Goal: Find specific page/section: Find specific page/section

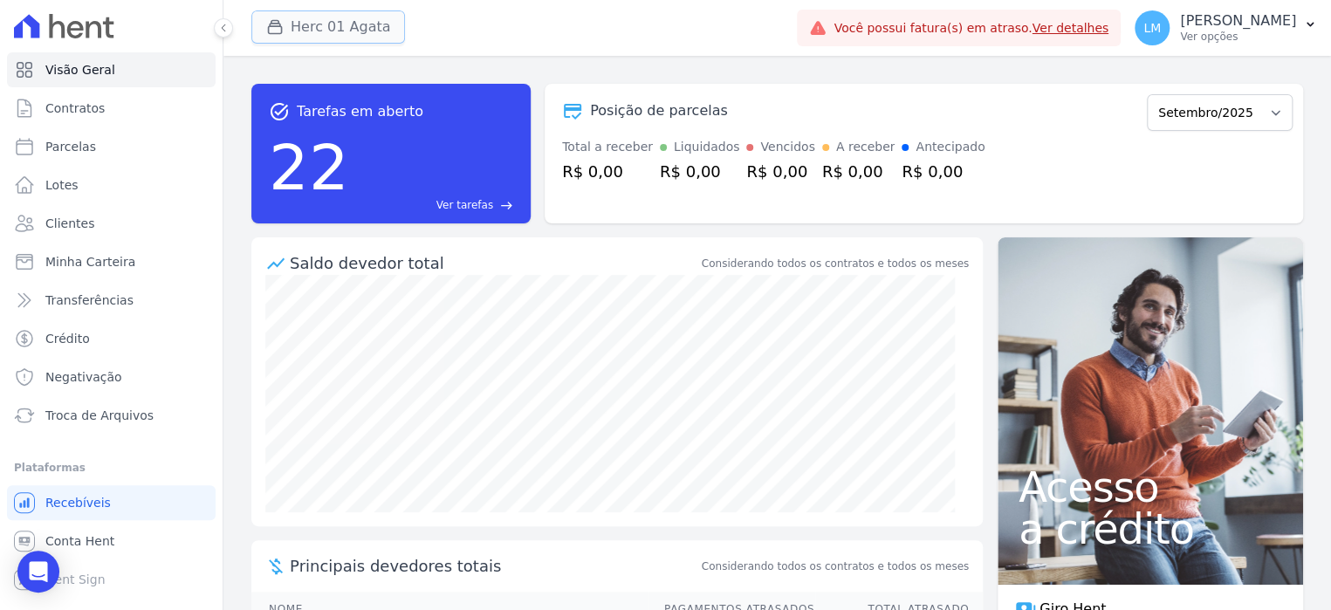
click at [264, 27] on button "Herc 01 Agata" at bounding box center [328, 26] width 154 height 33
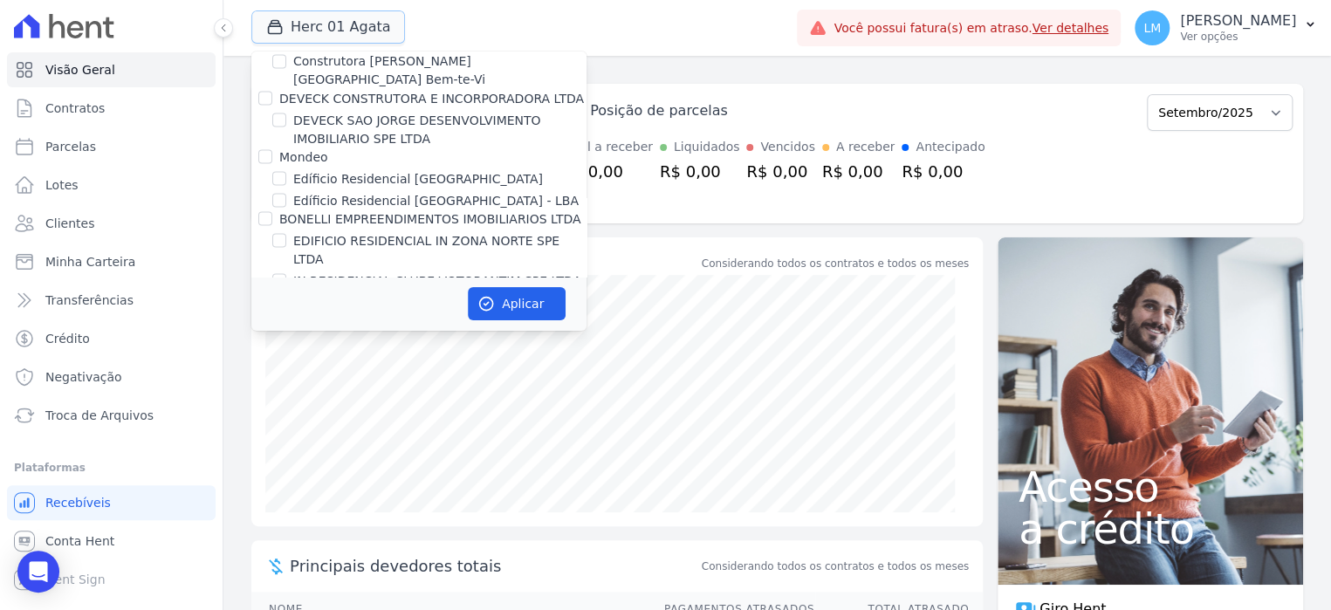
scroll to position [1658, 0]
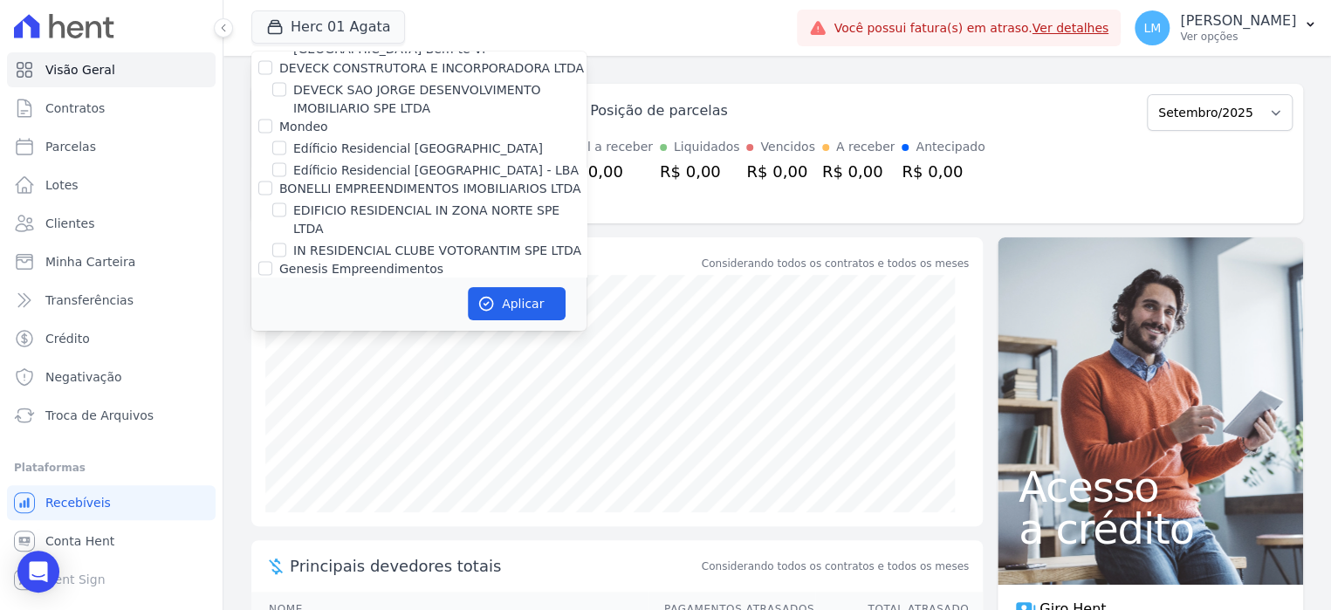
click at [362, 347] on label "SOLAR BELLAVISTA" at bounding box center [351, 356] width 117 height 18
click at [286, 348] on input "SOLAR BELLAVISTA" at bounding box center [279, 355] width 14 height 14
checkbox input "true"
click at [500, 297] on button "Aplicar" at bounding box center [517, 303] width 98 height 33
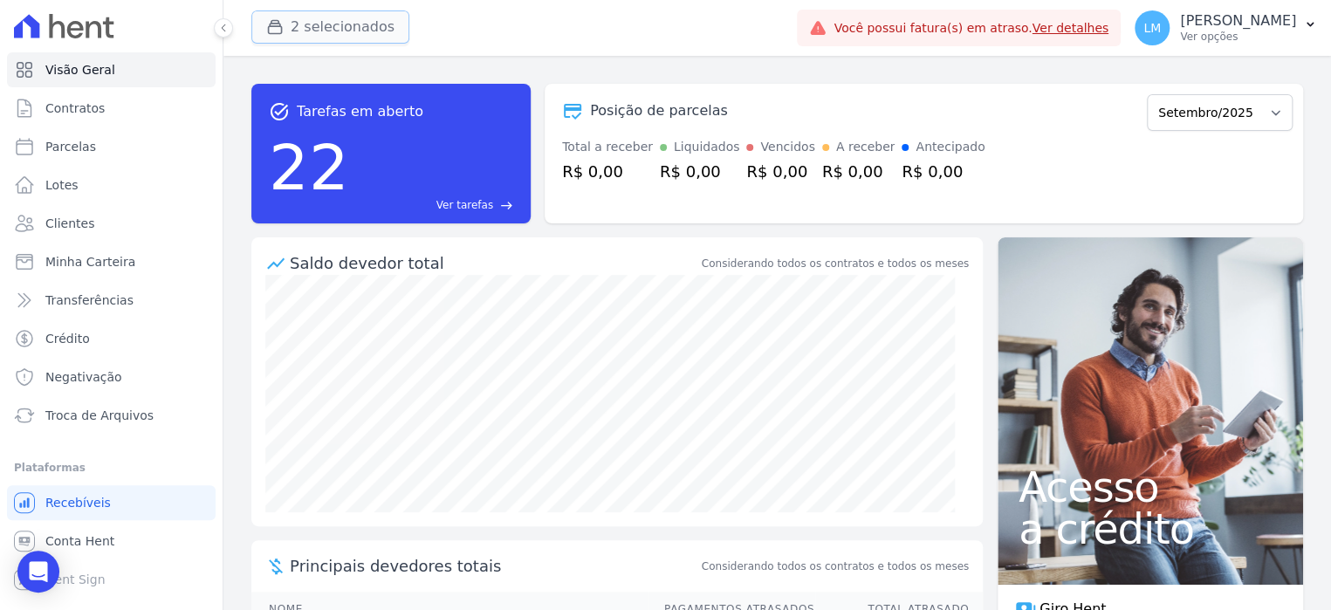
click at [367, 31] on button "2 selecionados" at bounding box center [330, 26] width 158 height 33
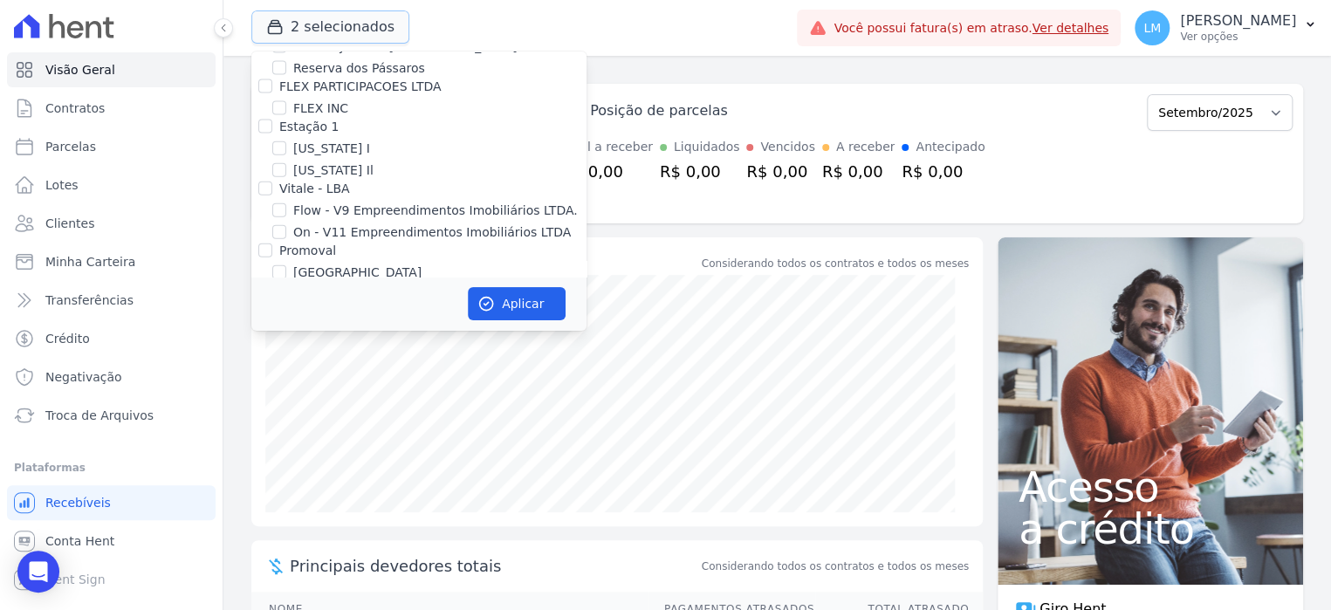
scroll to position [2095, 0]
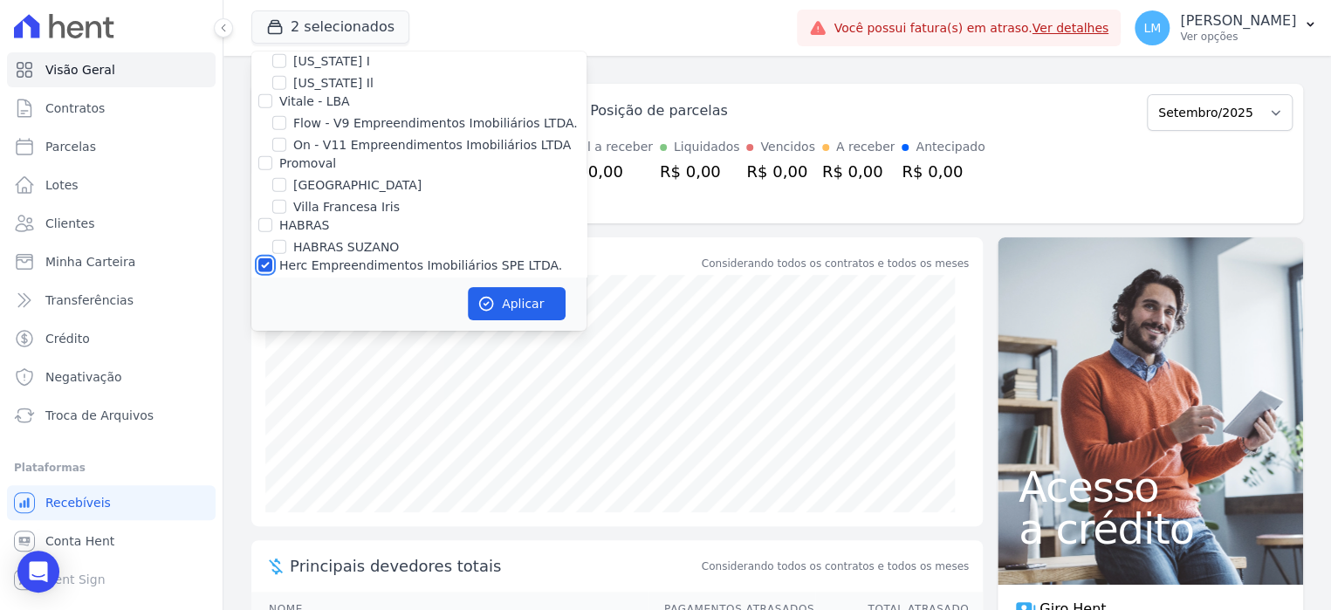
click at [258, 258] on input "Herc Empreendimentos Imobiliários SPE LTDA." at bounding box center [265, 265] width 14 height 14
checkbox input "false"
click at [539, 293] on button "Aplicar" at bounding box center [517, 303] width 98 height 33
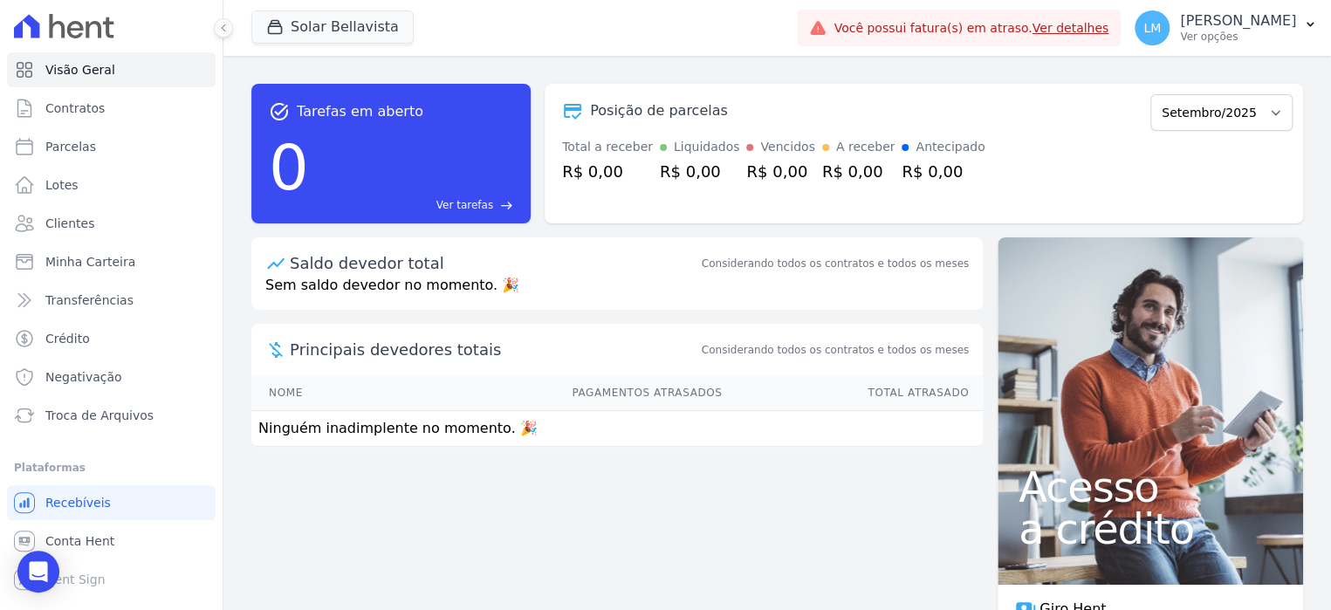
click at [239, 132] on div "task_alt Tarefas em aberto 0 Ver tarefas east Posição de parcelas Setembro/2025…" at bounding box center [777, 333] width 1108 height 554
click at [356, 31] on button "Solar Bellavista" at bounding box center [332, 26] width 162 height 33
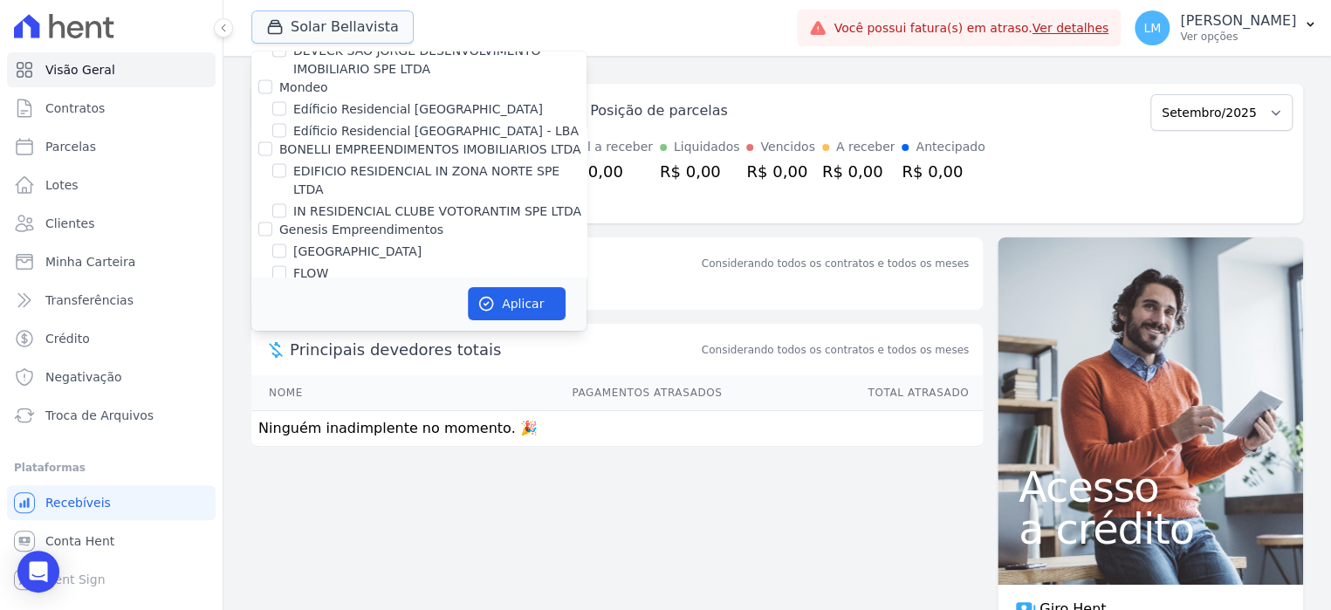
scroll to position [1715, 0]
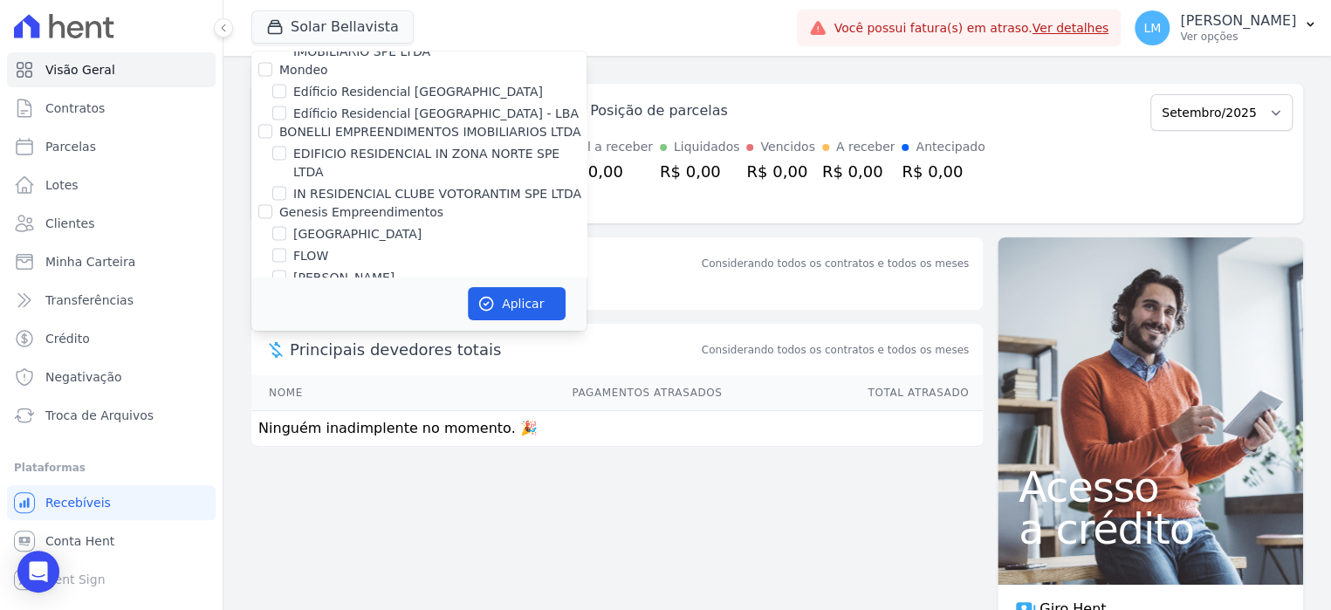
click at [637, 81] on div "task_alt Tarefas em aberto 0 Ver tarefas east Posição de parcelas Setembro/2025…" at bounding box center [777, 154] width 1052 height 168
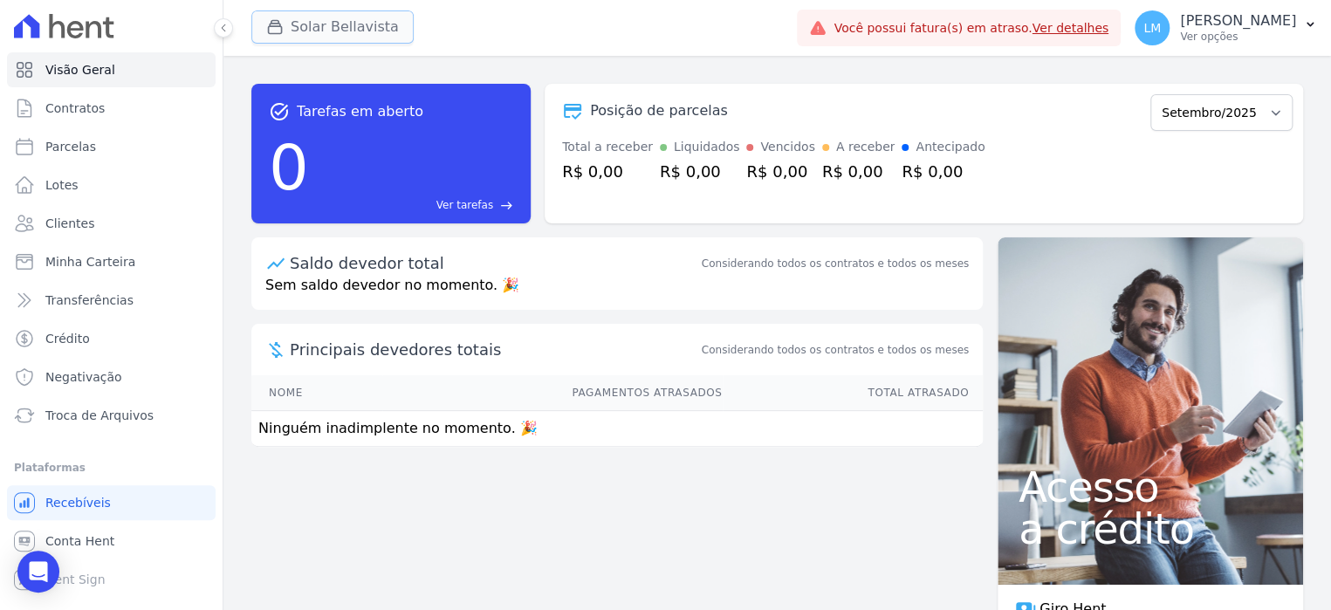
click at [330, 32] on button "Solar Bellavista" at bounding box center [332, 26] width 162 height 33
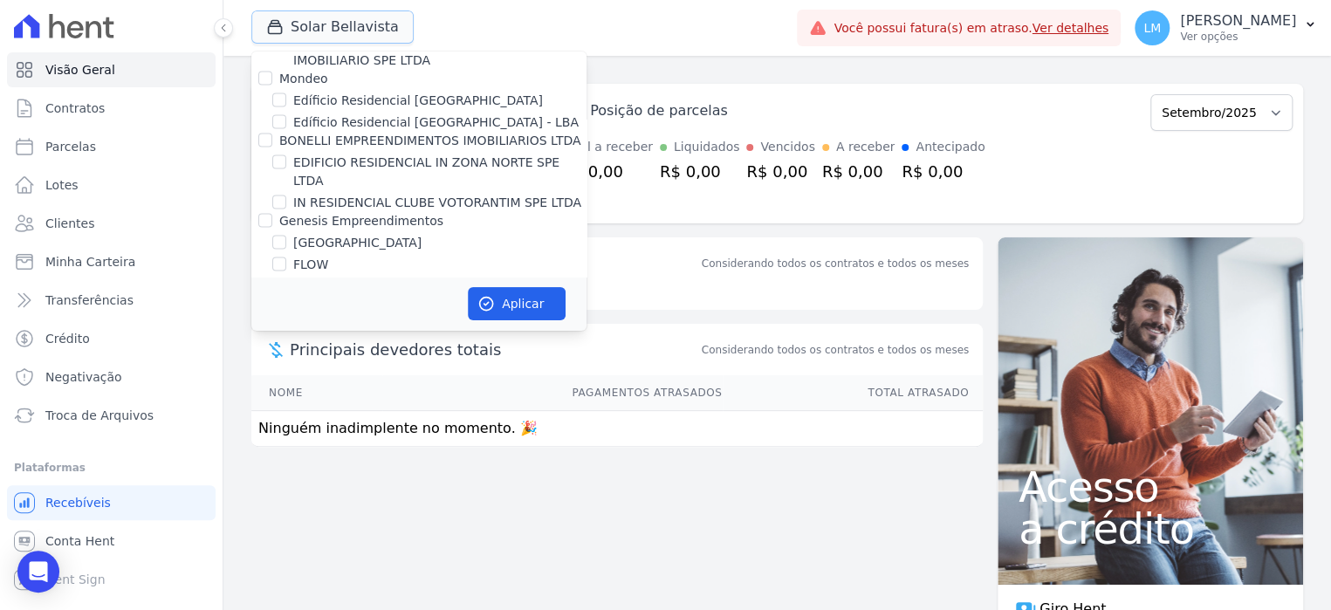
scroll to position [1664, 0]
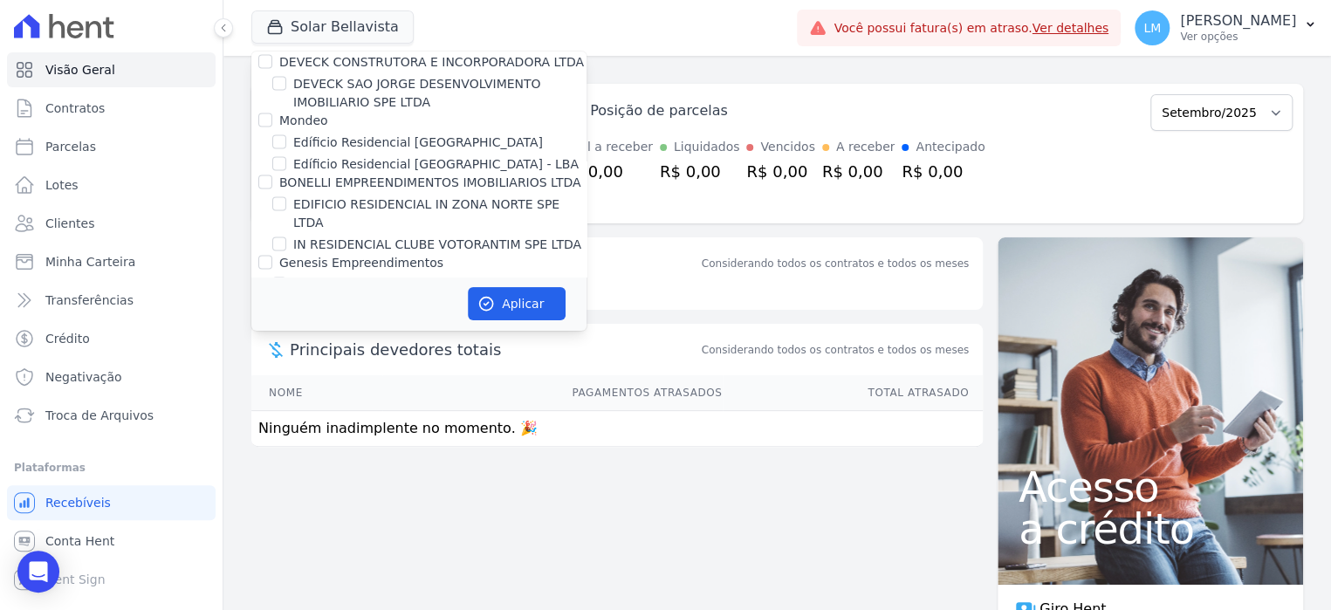
click at [607, 69] on div "task_alt Tarefas em aberto 0 Ver tarefas east Posição de parcelas Setembro/2025…" at bounding box center [777, 333] width 1108 height 554
